Goal: Information Seeking & Learning: Learn about a topic

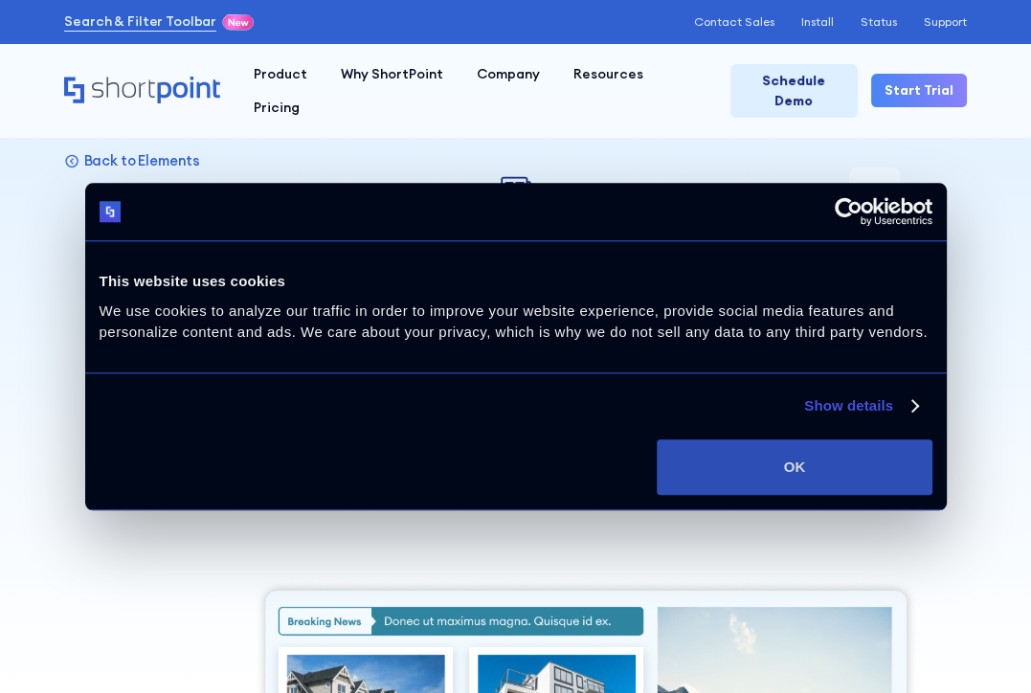
click at [756, 447] on button "OK" at bounding box center [794, 467] width 275 height 56
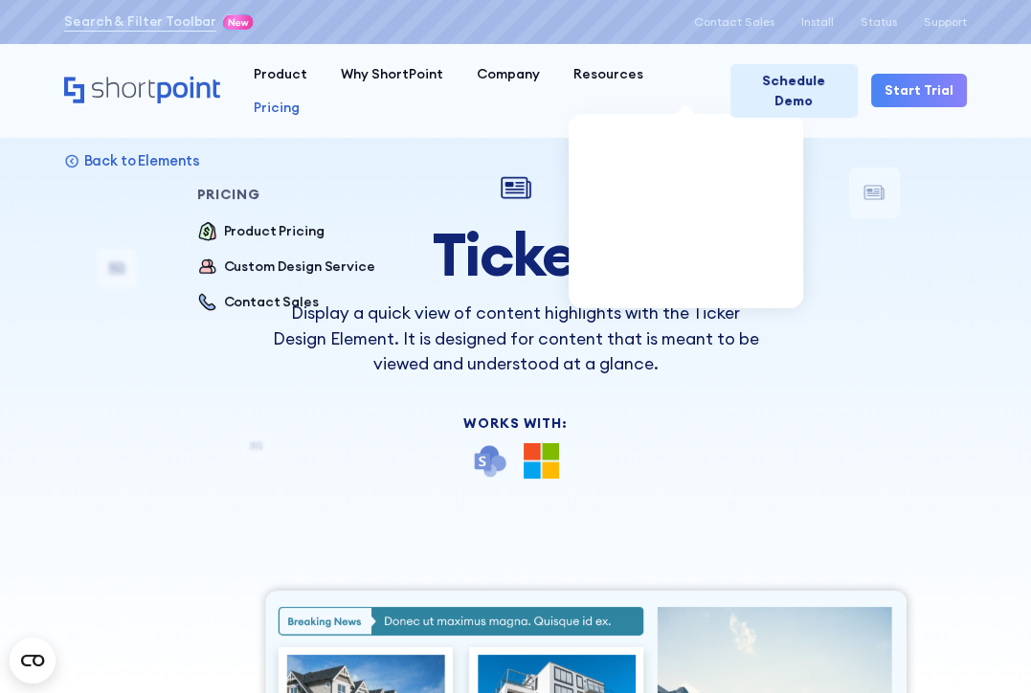
click at [300, 98] on div "Pricing" at bounding box center [277, 108] width 46 height 20
click at [325, 221] on div "Product Pricing" at bounding box center [274, 231] width 101 height 20
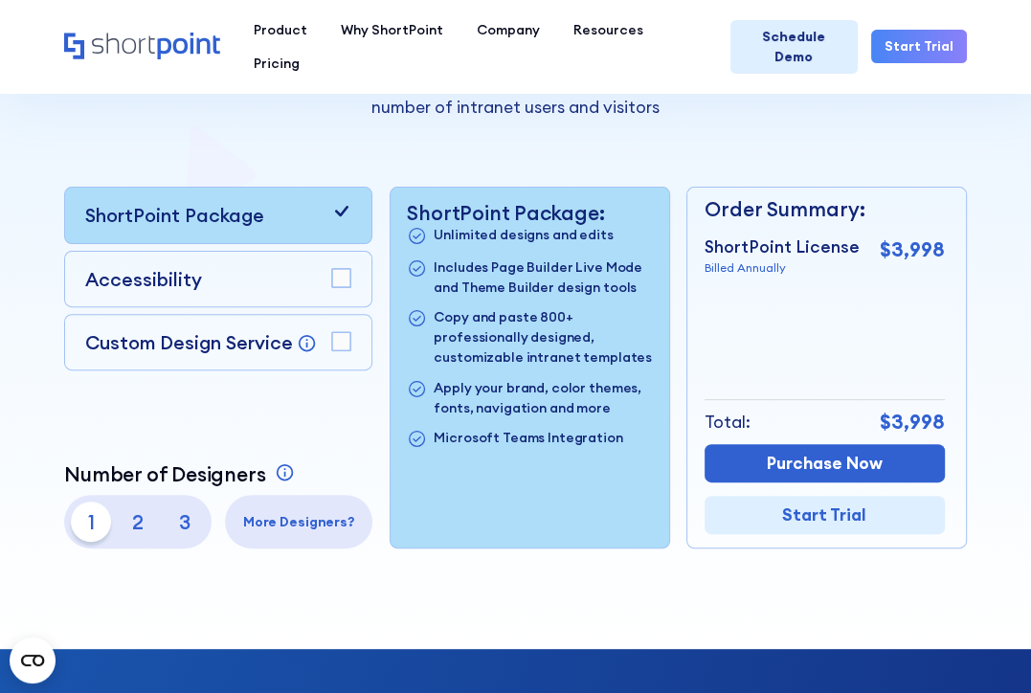
scroll to position [383, 0]
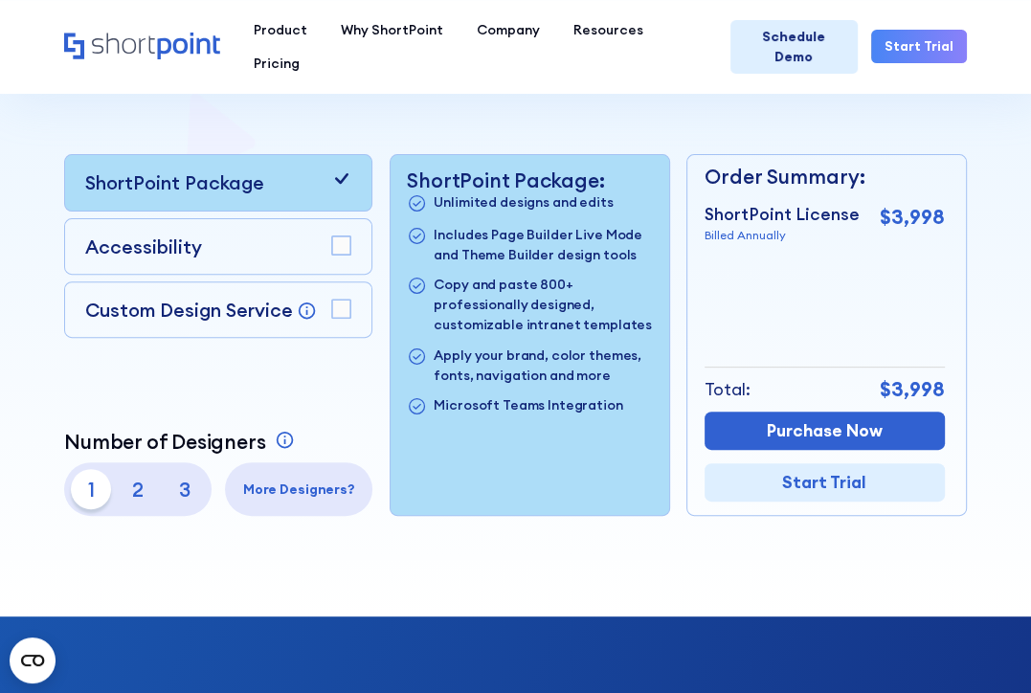
click at [971, 116] on div at bounding box center [515, 134] width 1031 height 966
click at [345, 237] on rect at bounding box center [341, 245] width 18 height 18
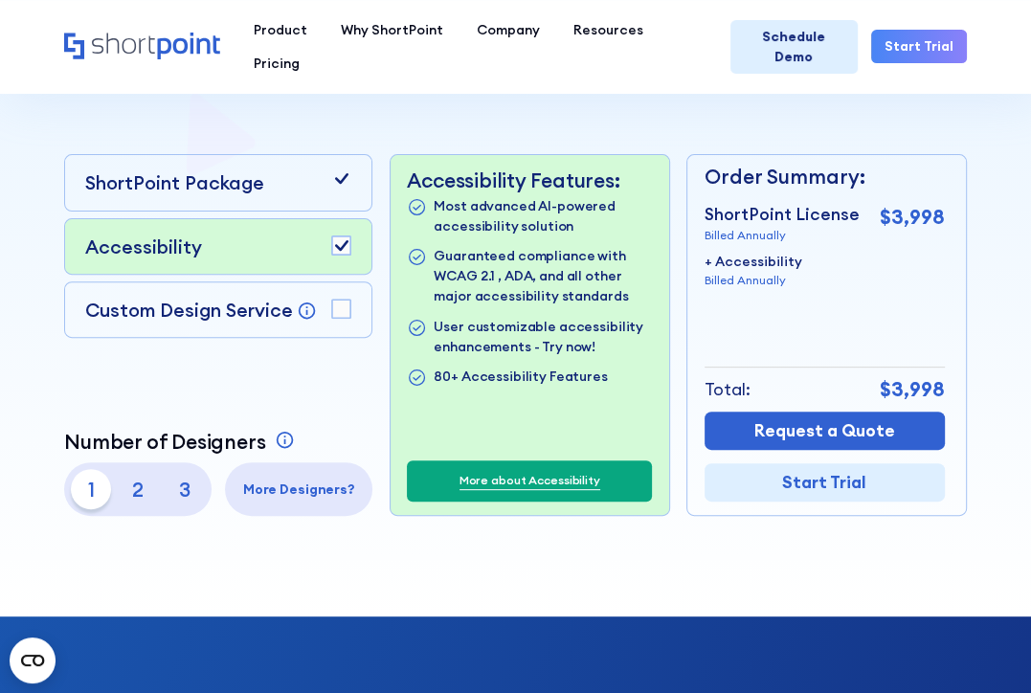
click at [343, 313] on rect at bounding box center [341, 309] width 18 height 18
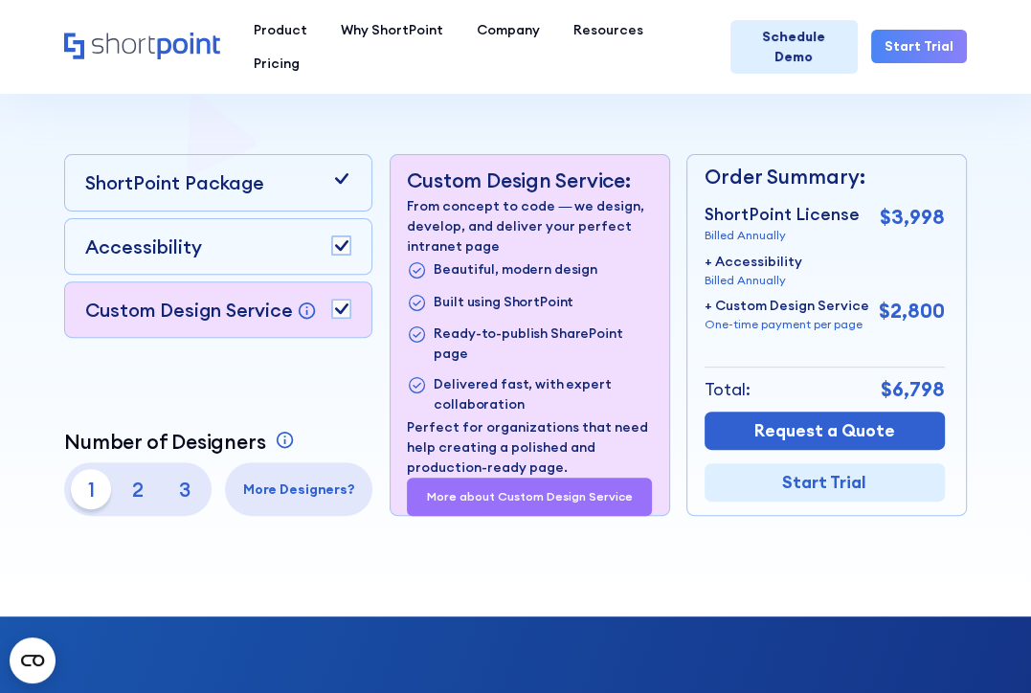
click at [145, 497] on p "2" at bounding box center [138, 489] width 40 height 40
click at [191, 493] on p "3" at bounding box center [185, 489] width 40 height 40
click at [94, 483] on p "1" at bounding box center [91, 489] width 40 height 40
click at [337, 302] on rect at bounding box center [341, 309] width 18 height 18
click at [343, 252] on rect at bounding box center [341, 245] width 18 height 18
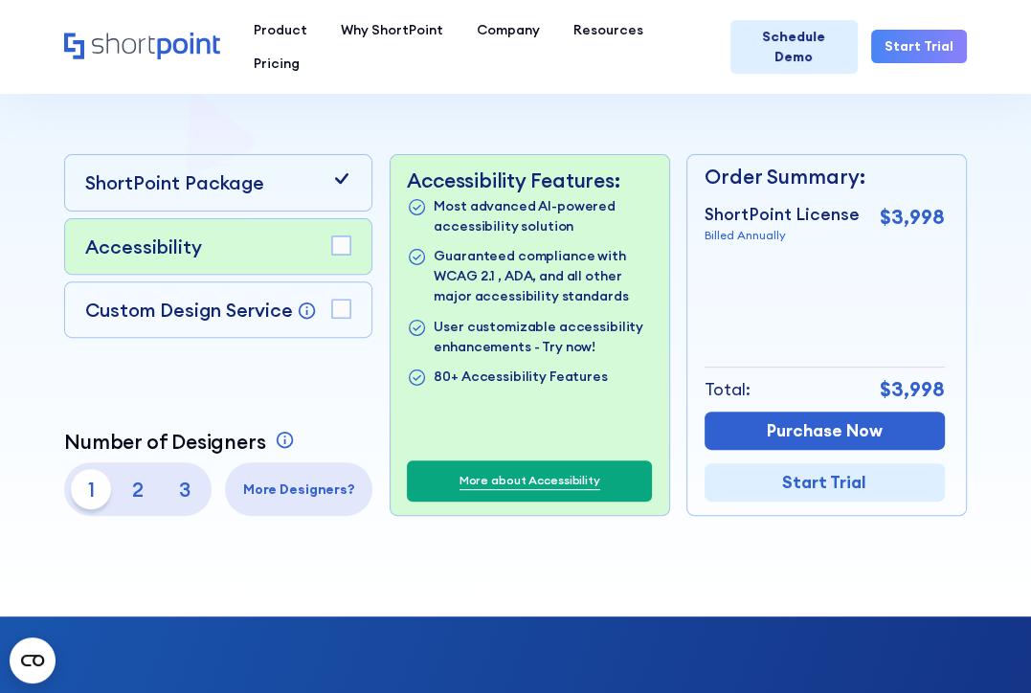
click at [141, 485] on p "2" at bounding box center [138, 489] width 40 height 40
click at [195, 485] on p "3" at bounding box center [185, 489] width 40 height 40
click at [106, 484] on p "1" at bounding box center [91, 489] width 40 height 40
